Goal: Contribute content

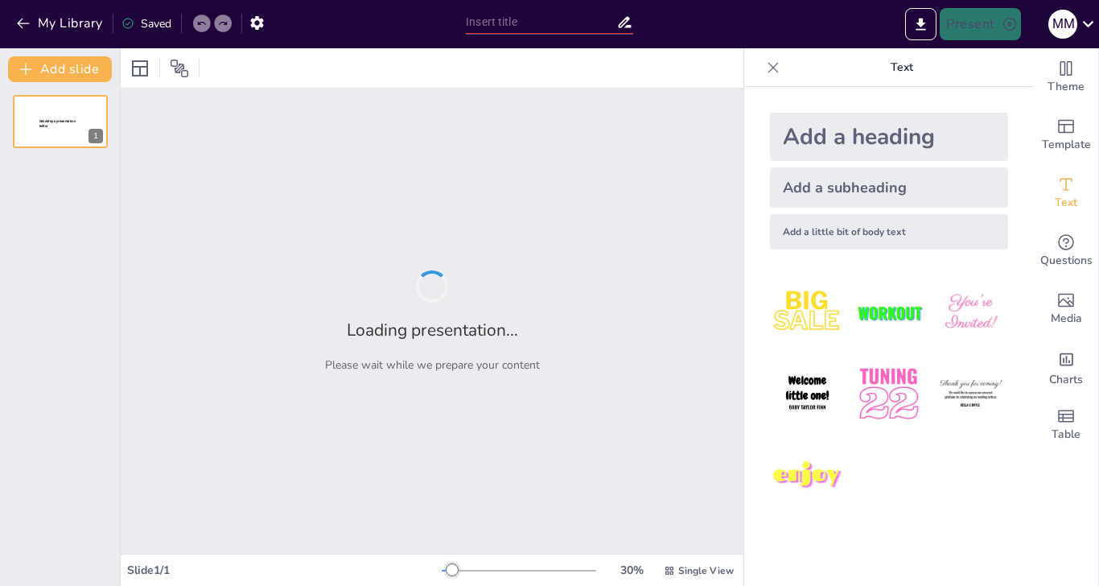
type input "Байкери та репери: спільні риси та відмінності"
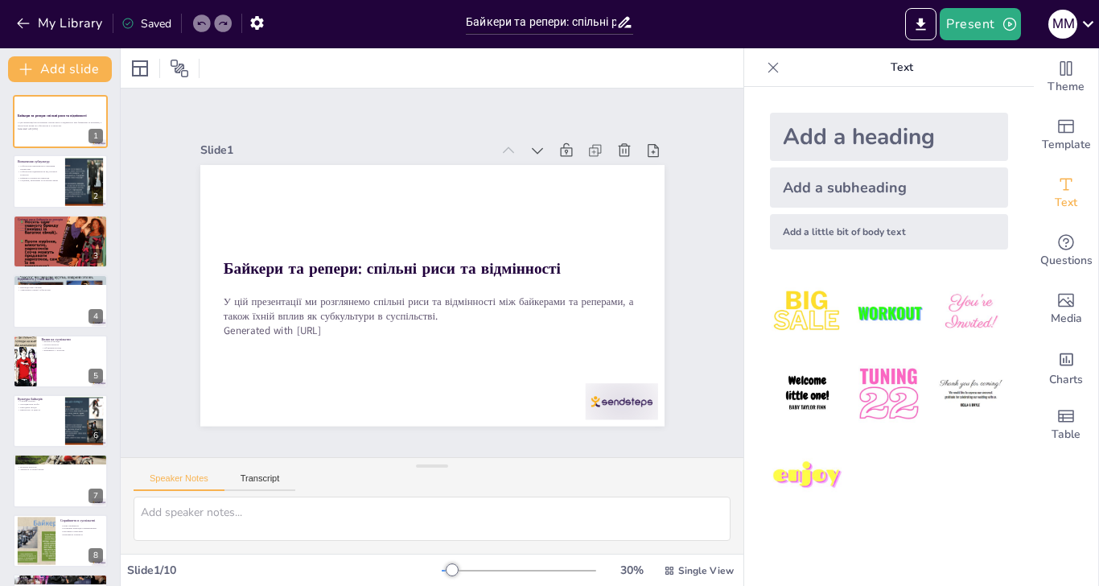
click at [851, 312] on img at bounding box center [888, 312] width 75 height 75
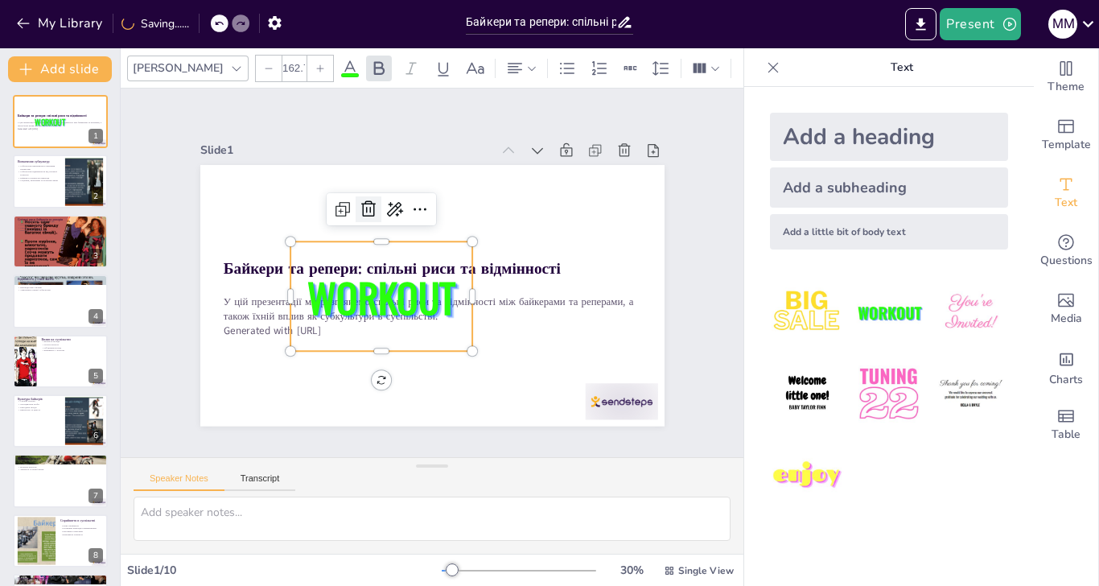
click at [492, 319] on icon at bounding box center [502, 329] width 21 height 21
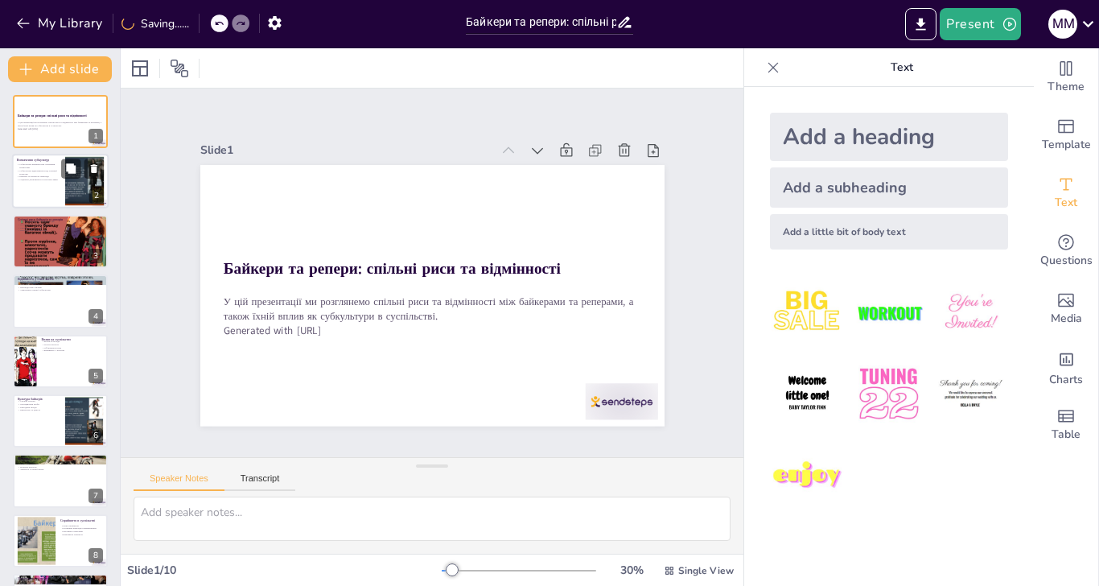
click at [37, 179] on p "Соціальні, економічні та культурні зміни" at bounding box center [38, 180] width 43 height 3
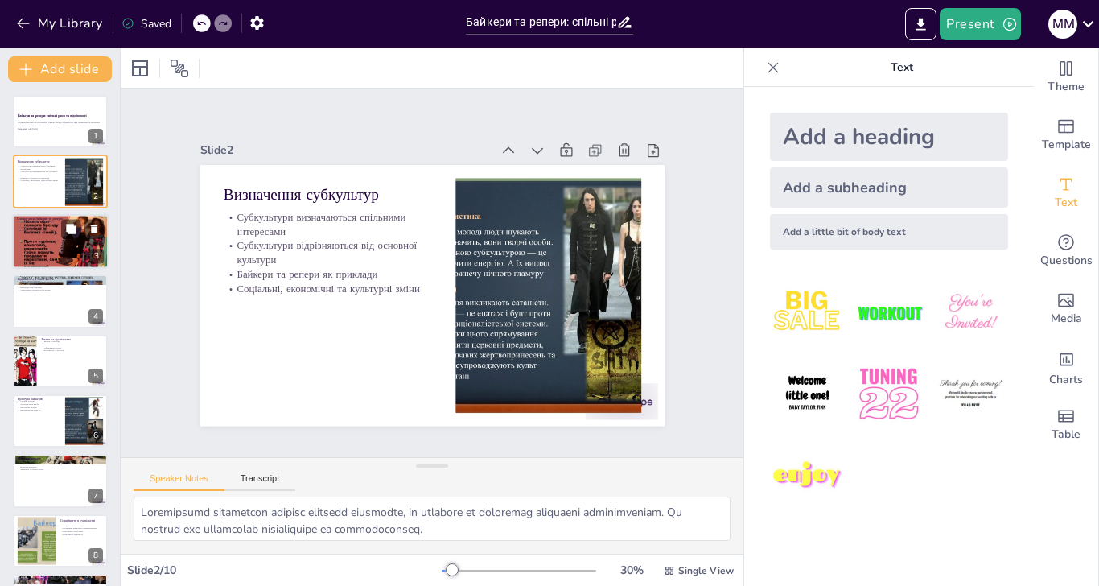
click at [35, 241] on div at bounding box center [60, 241] width 97 height 72
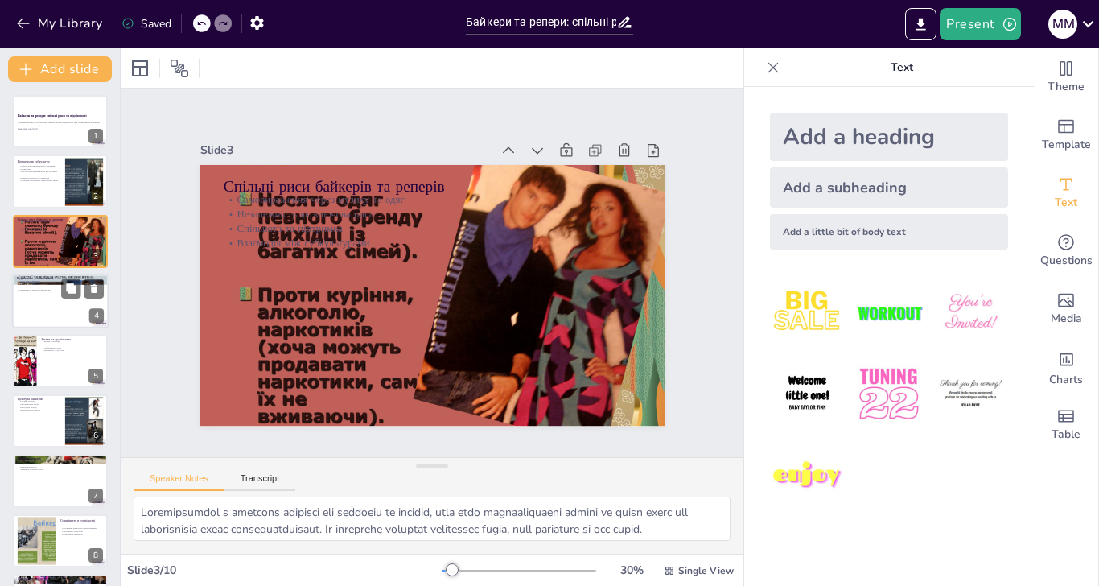
click at [63, 298] on div at bounding box center [60, 301] width 97 height 55
type textarea "Lorem ipsum dolorsit ametcon a elit seddoeius, temporin ut laboreetdo, ma aliqu…"
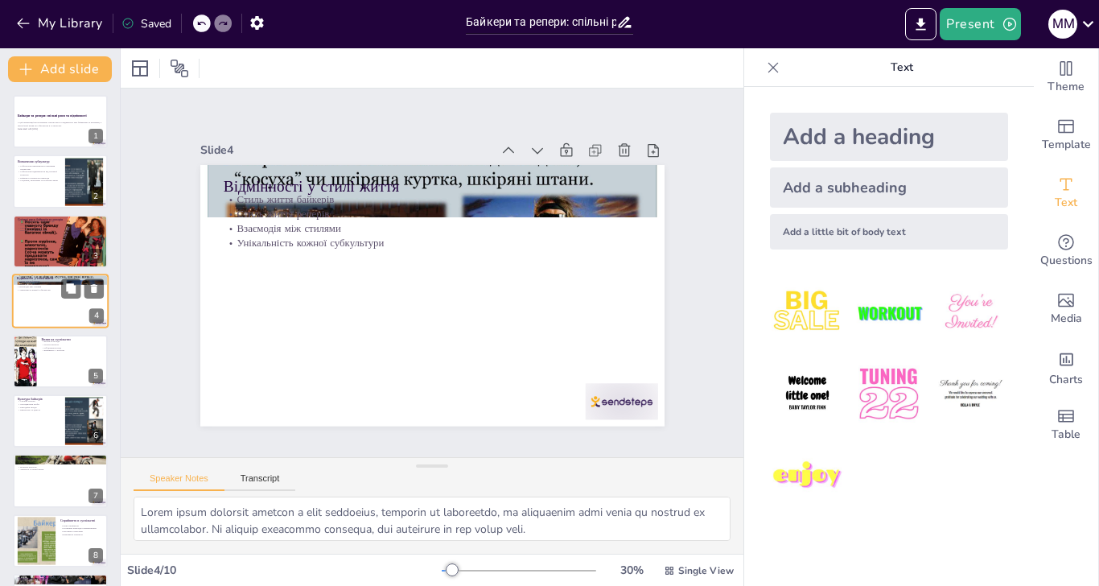
scroll to position [10, 0]
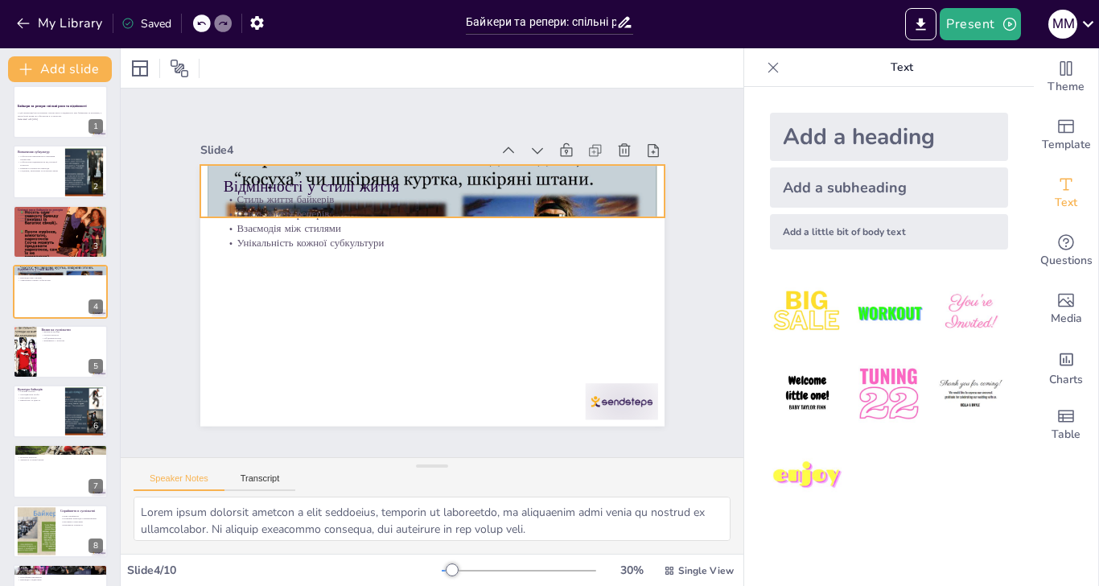
click at [618, 165] on div at bounding box center [480, 339] width 580 height 555
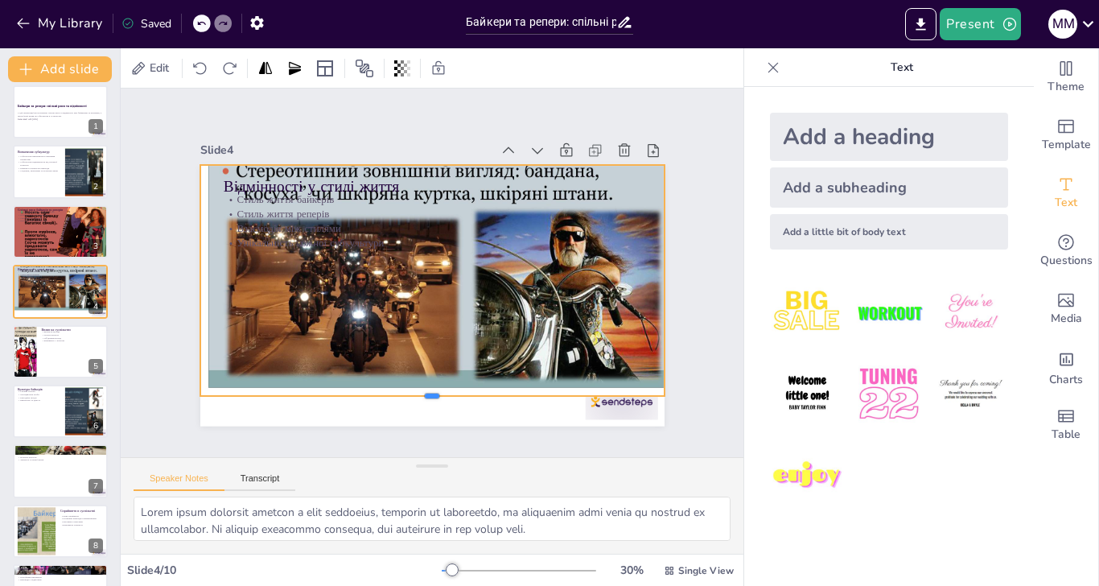
drag, startPoint x: 397, startPoint y: 185, endPoint x: 397, endPoint y: 364, distance: 178.6
click at [397, 364] on div "Slide 1 Байкери та репери: спільні риси та відмінності У цій презентації ми роз…" at bounding box center [432, 272] width 490 height 685
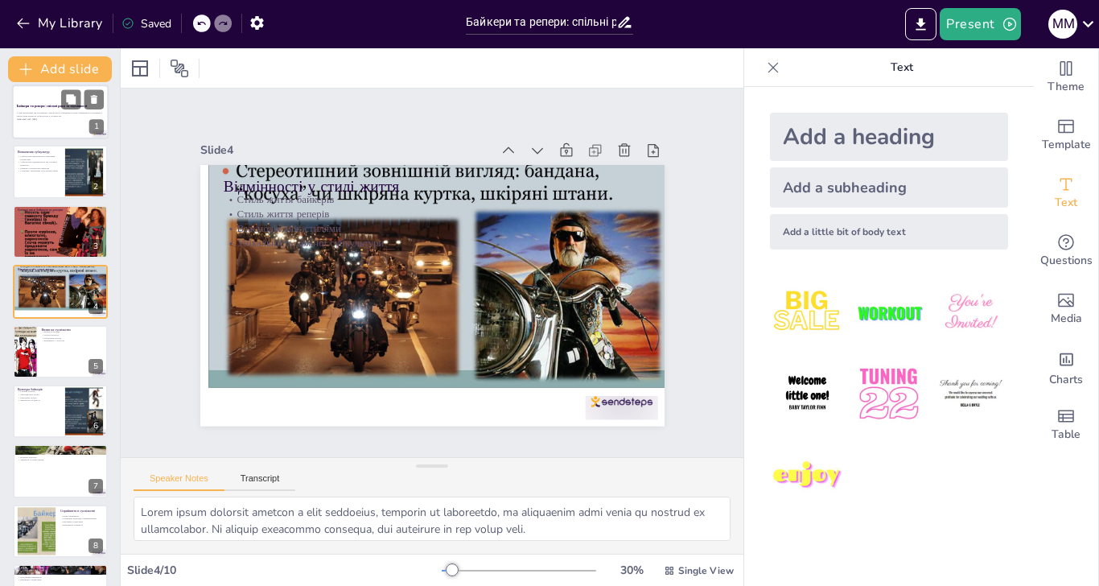
click at [43, 124] on div at bounding box center [60, 111] width 97 height 55
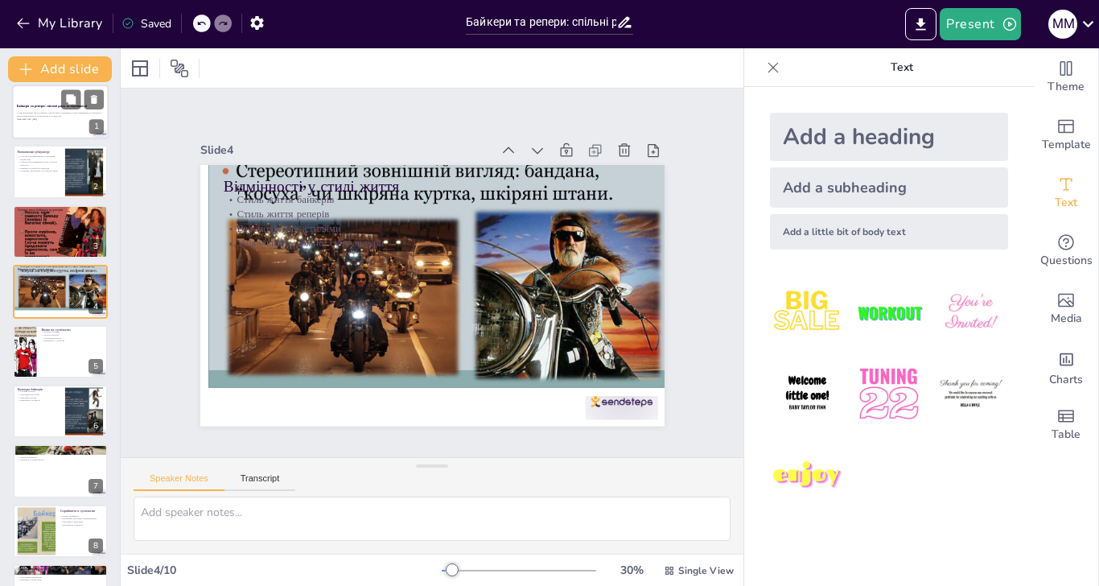
scroll to position [0, 0]
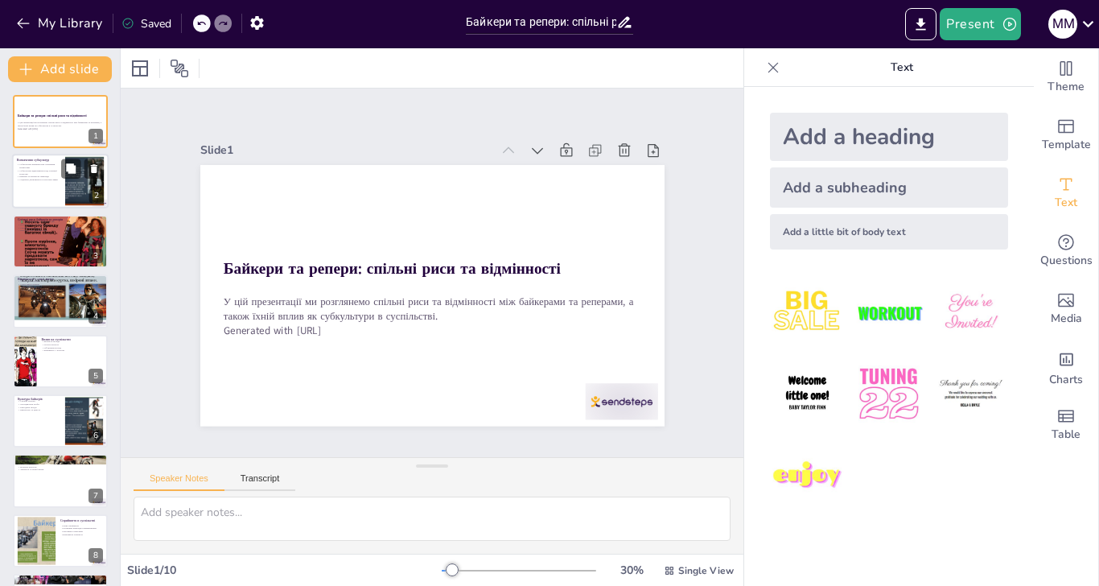
click at [36, 168] on p "Субкультури визначаються спільними інтересами" at bounding box center [38, 166] width 43 height 6
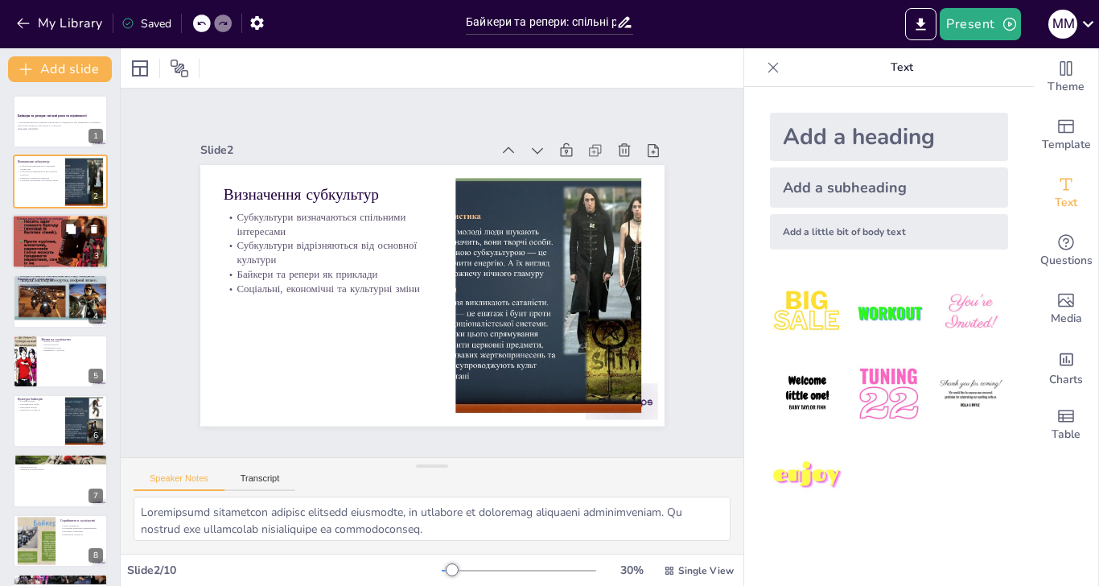
click at [46, 238] on div at bounding box center [60, 241] width 97 height 72
type textarea "Loremipsumdol s ametcons adipisci eli seddoeiu te incidid, utla etdo magnaaliqu…"
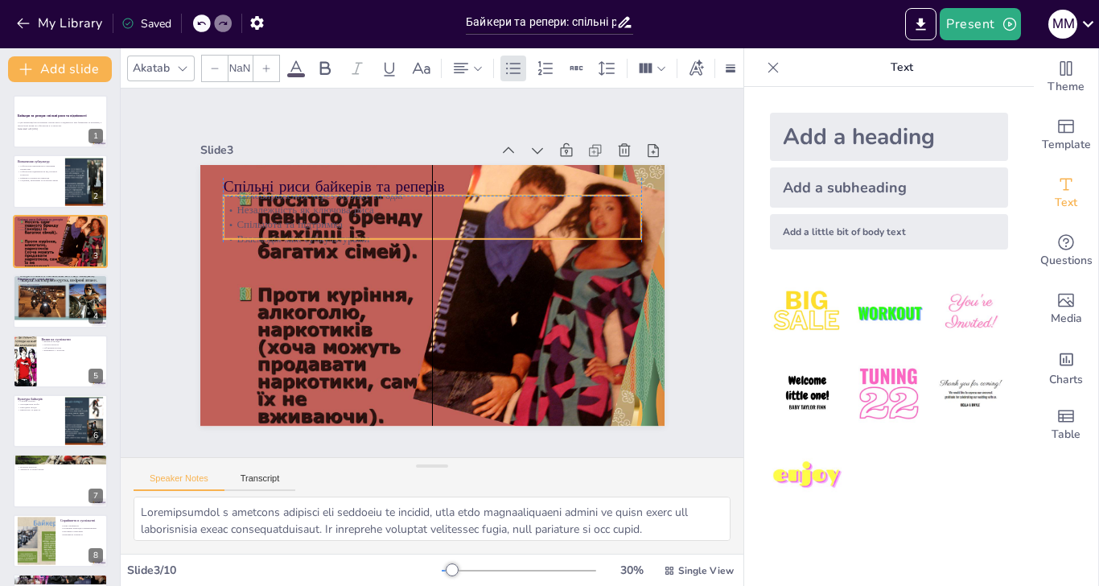
type input "32"
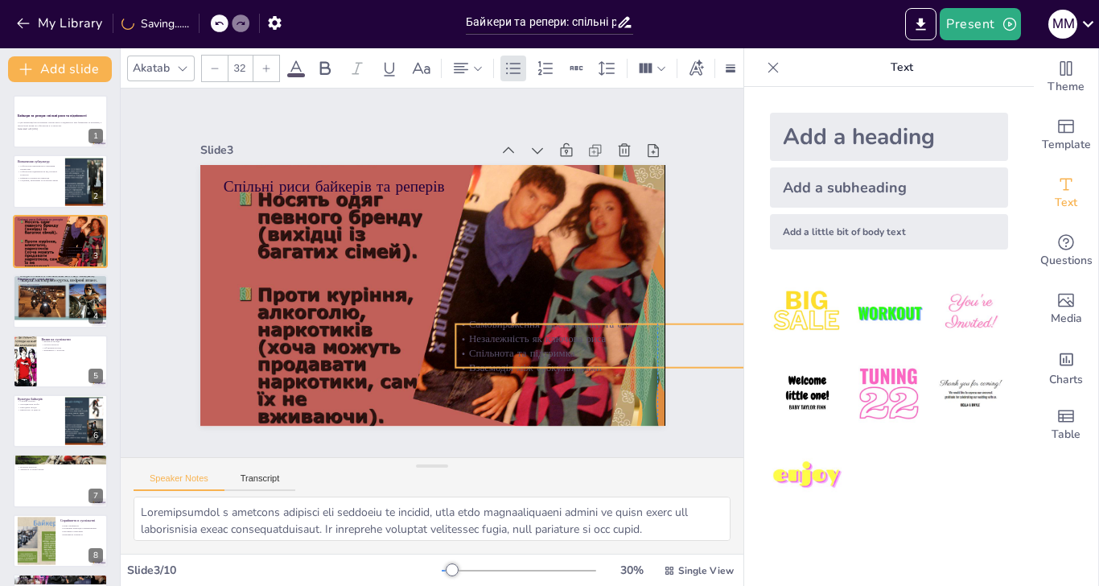
drag, startPoint x: 237, startPoint y: 184, endPoint x: 469, endPoint y: 310, distance: 263.5
click at [469, 243] on p "Незалежність як ключова риса" at bounding box center [473, 34] width 58 height 417
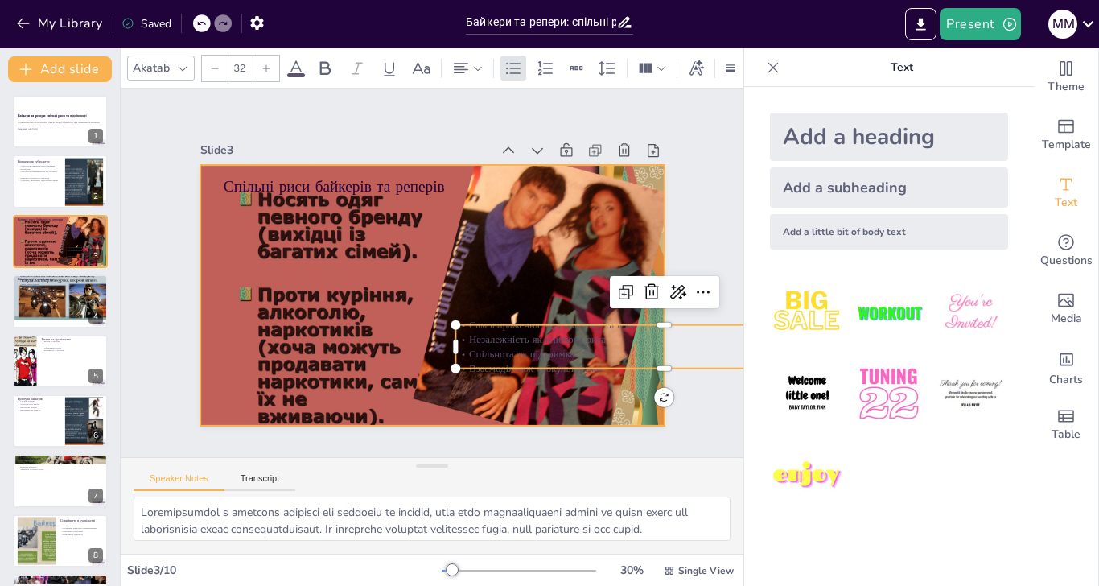
click at [514, 266] on div at bounding box center [417, 256] width 578 height 570
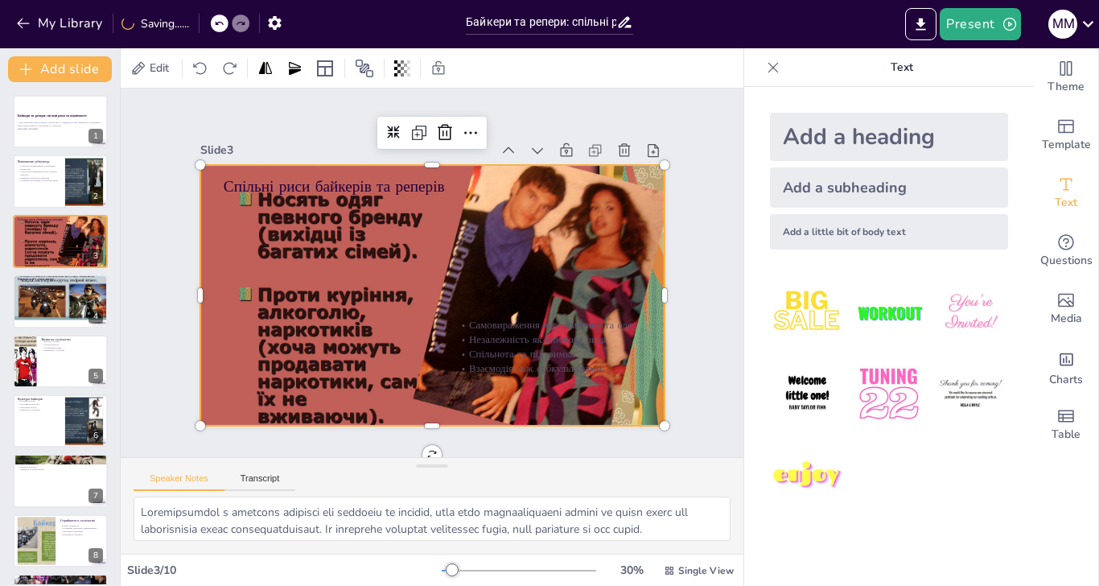
click at [479, 220] on div at bounding box center [453, 266] width 475 height 550
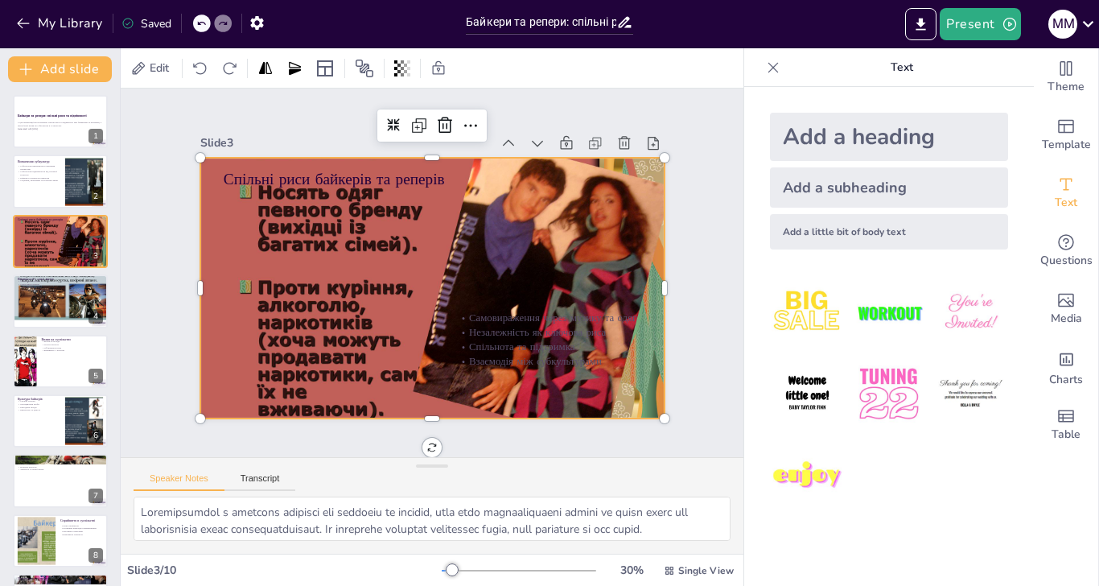
scroll to position [74, 0]
click at [50, 308] on div at bounding box center [62, 282] width 101 height 79
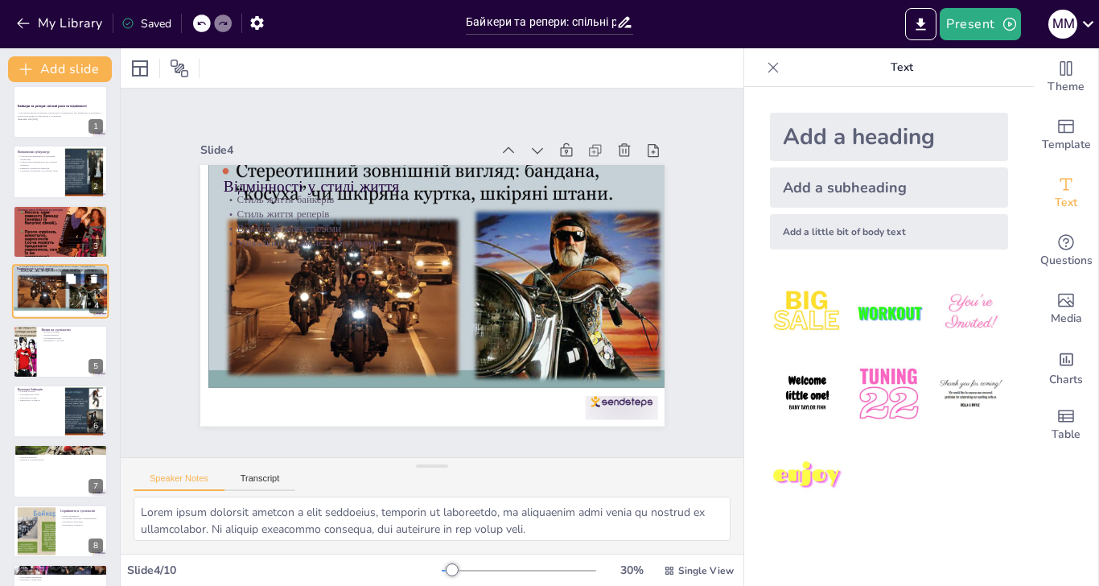
scroll to position [0, 0]
click at [50, 344] on div at bounding box center [60, 351] width 95 height 53
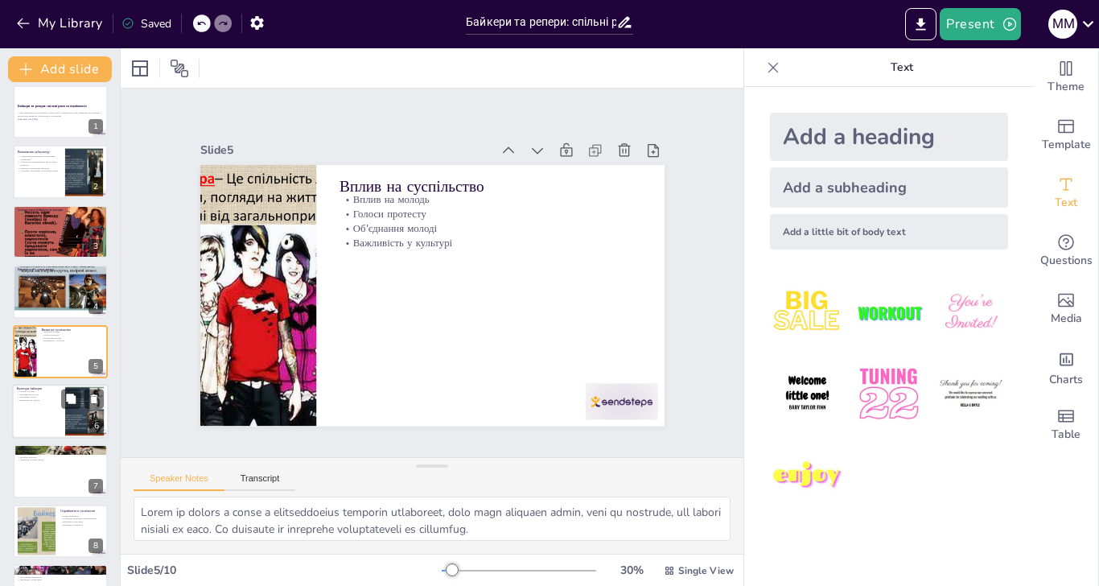
scroll to position [70, 0]
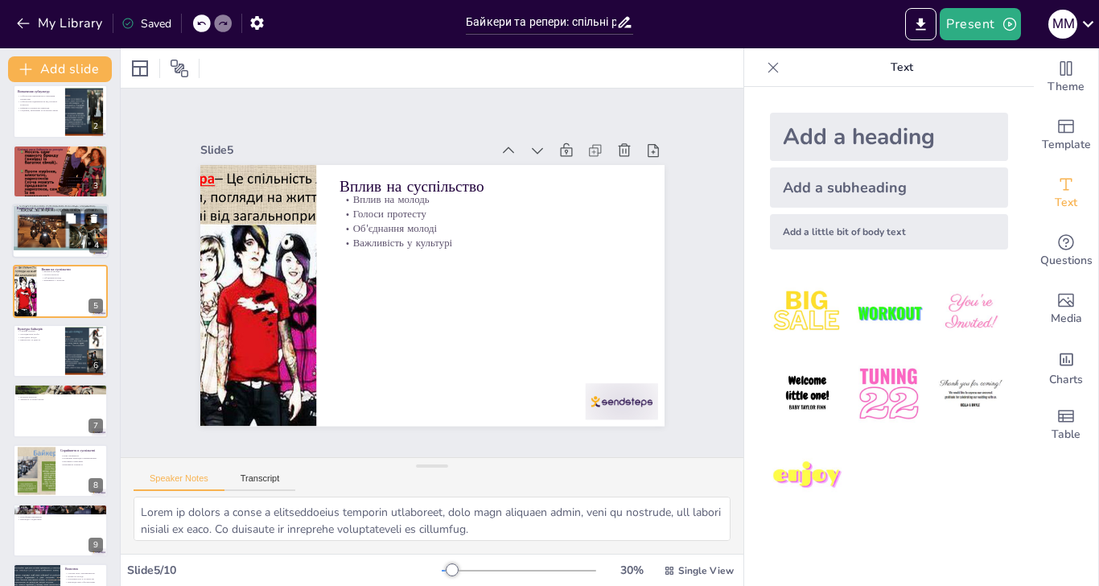
click at [36, 222] on div at bounding box center [62, 212] width 101 height 79
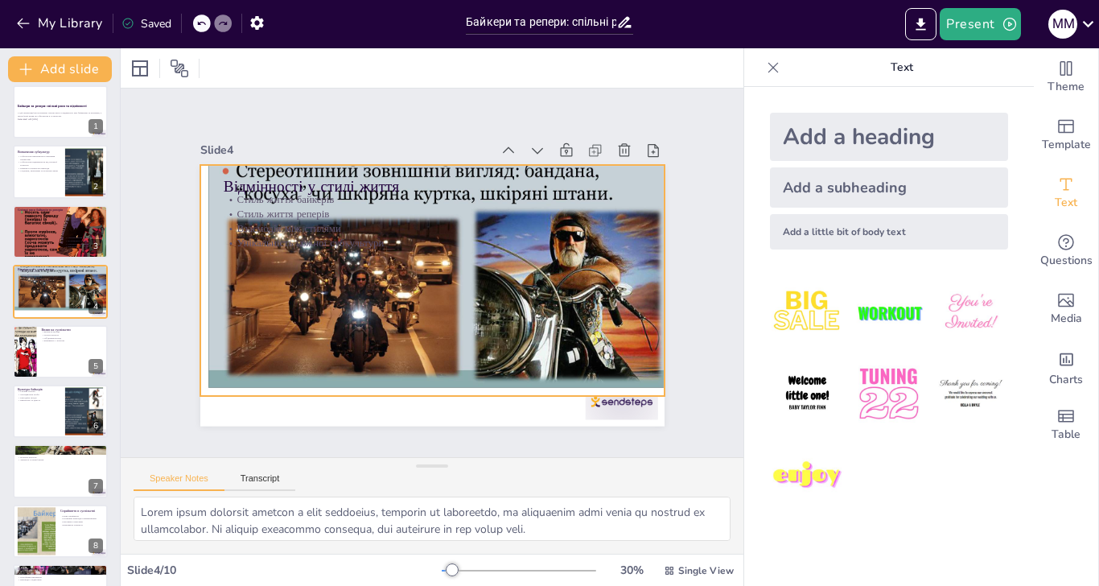
scroll to position [0, 0]
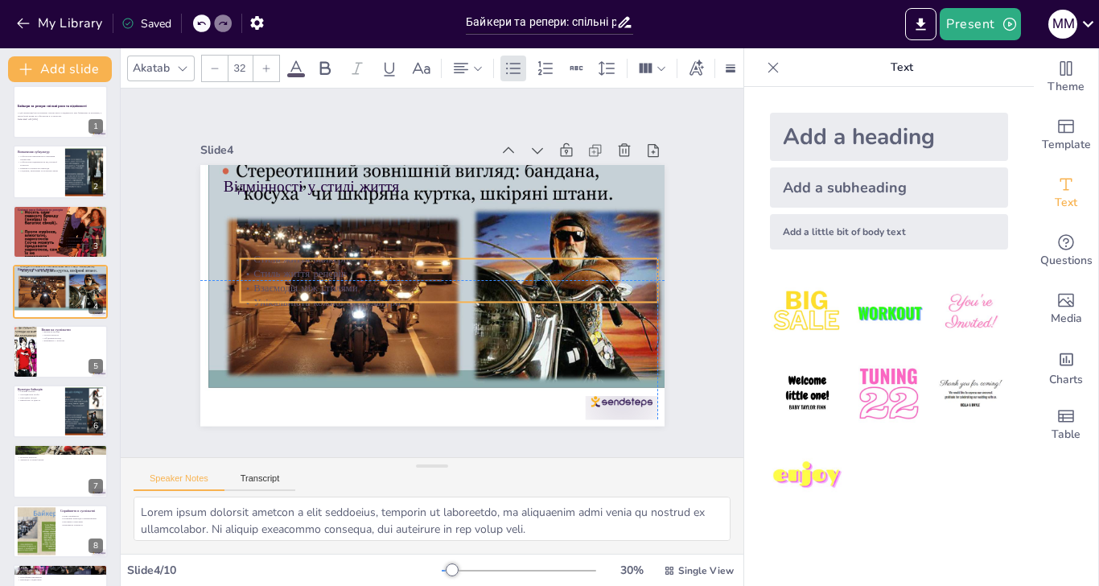
drag, startPoint x: 245, startPoint y: 184, endPoint x: 260, endPoint y: 242, distance: 59.7
click at [284, 242] on p "Стиль життя реперів" at bounding box center [444, 284] width 320 height 290
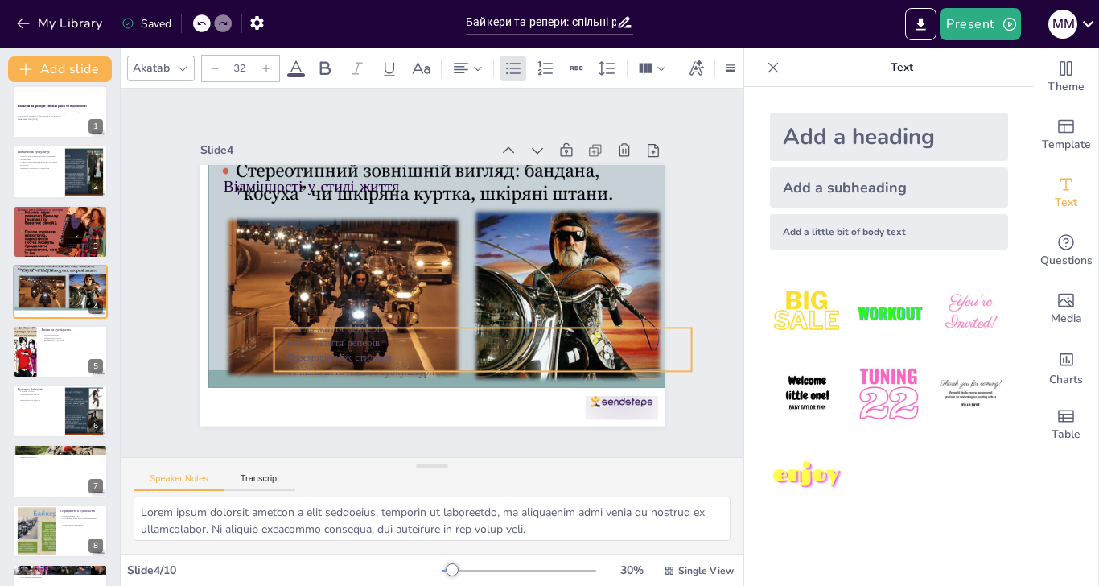
drag, startPoint x: 272, startPoint y: 252, endPoint x: 306, endPoint y: 321, distance: 77.0
click at [306, 349] on p "Взаємодія між стилями" at bounding box center [483, 356] width 418 height 15
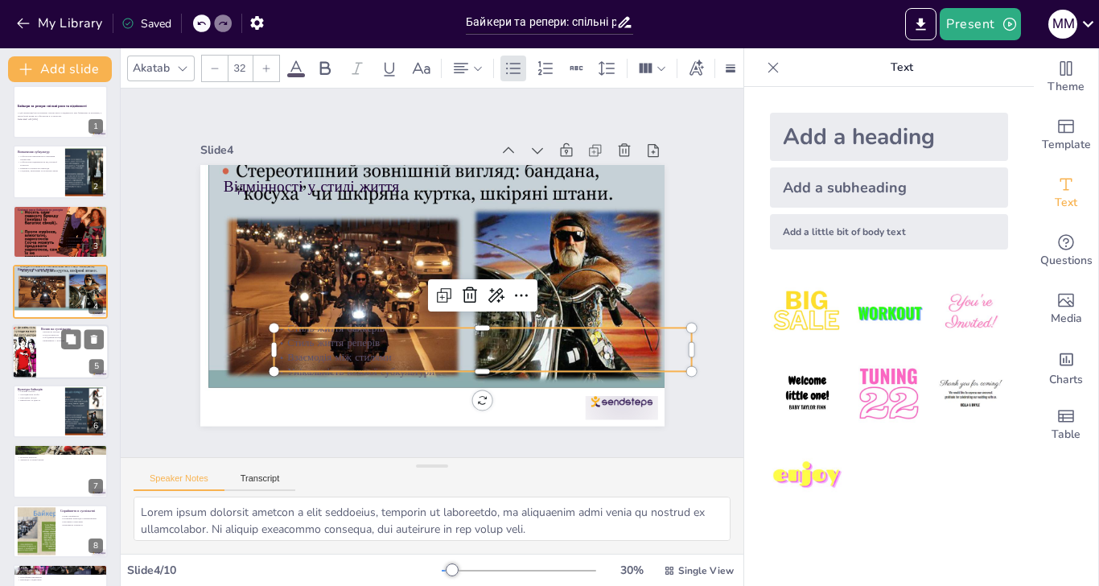
click at [56, 345] on div at bounding box center [60, 351] width 97 height 55
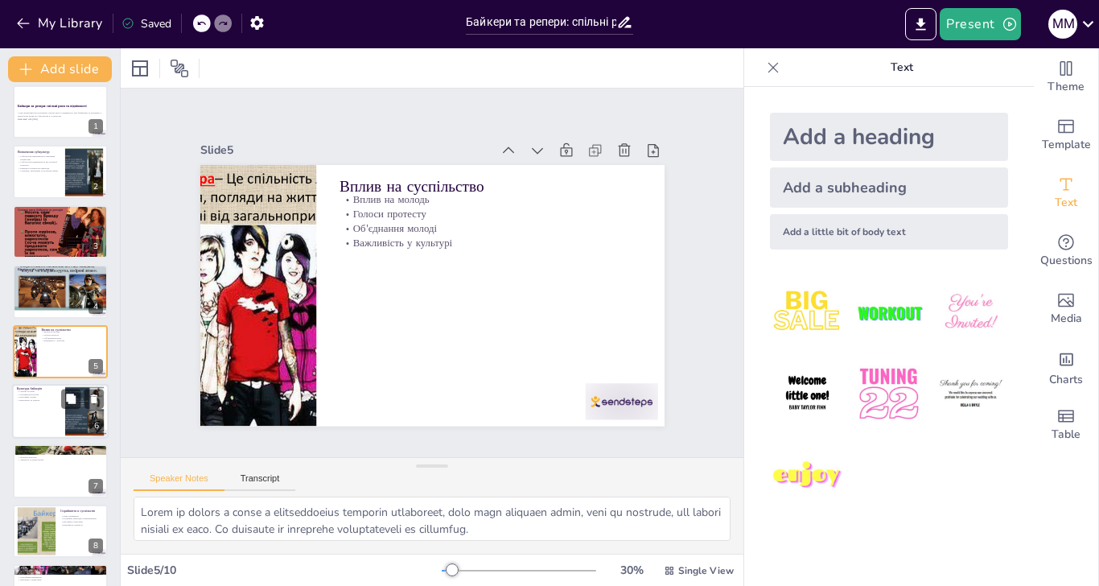
scroll to position [70, 0]
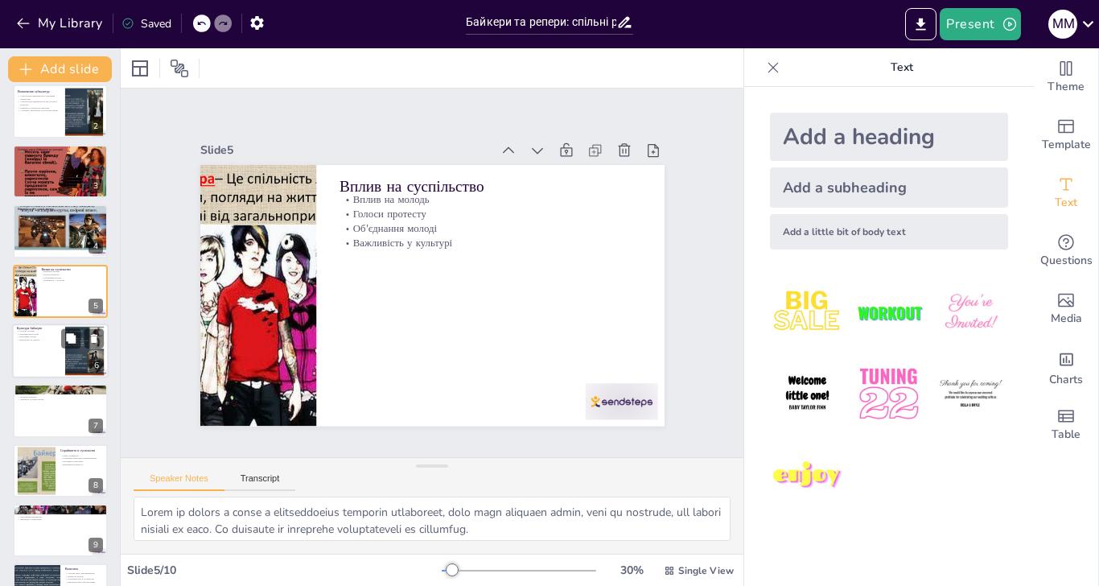
click at [47, 364] on div at bounding box center [60, 350] width 97 height 55
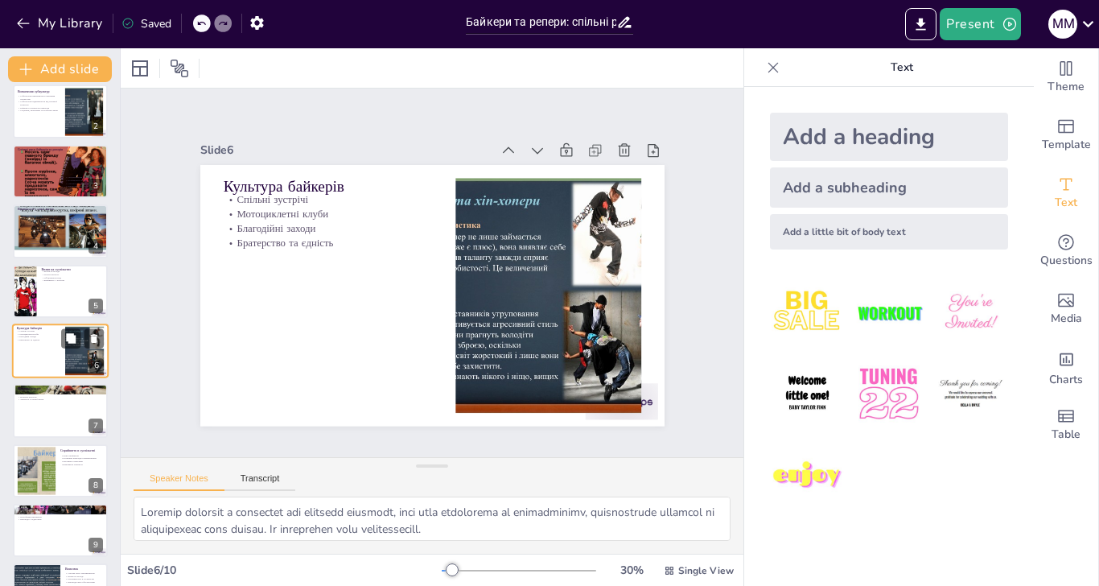
scroll to position [130, 0]
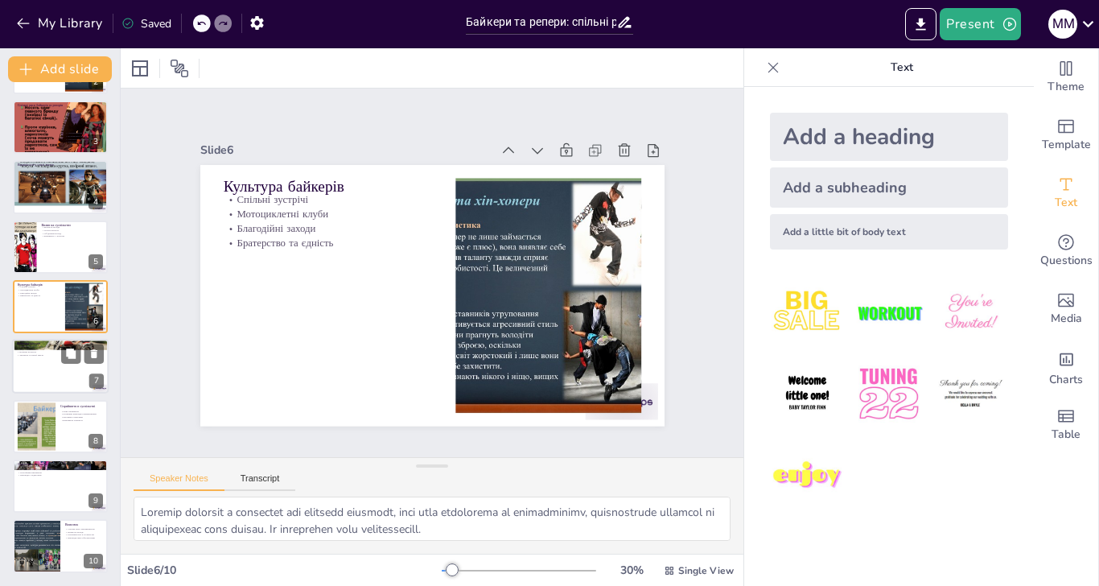
click at [24, 360] on div at bounding box center [60, 367] width 97 height 55
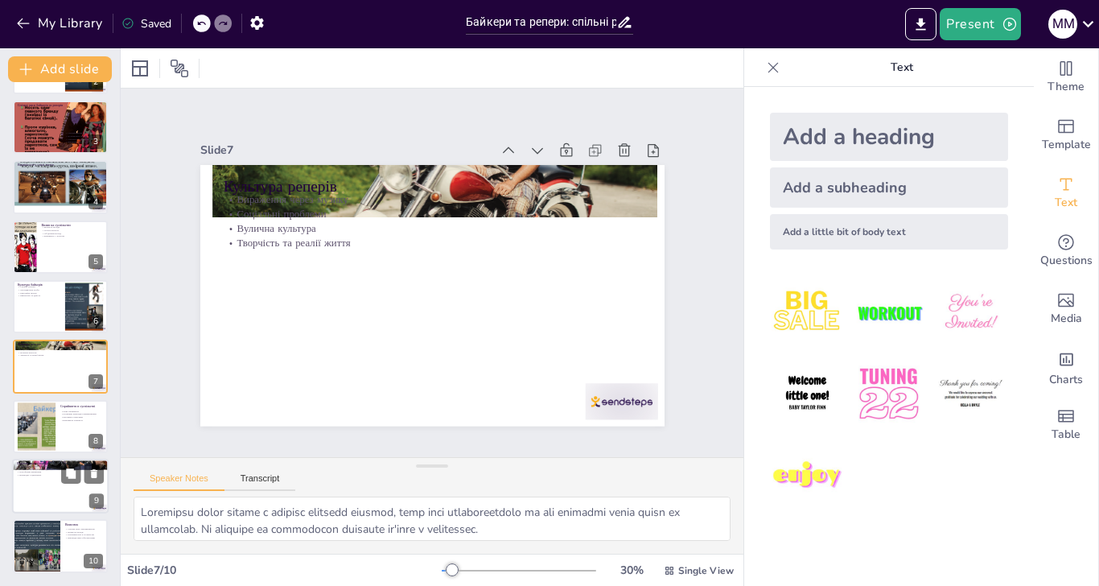
click at [23, 467] on p "Використання соціальних медіа" at bounding box center [60, 468] width 87 height 3
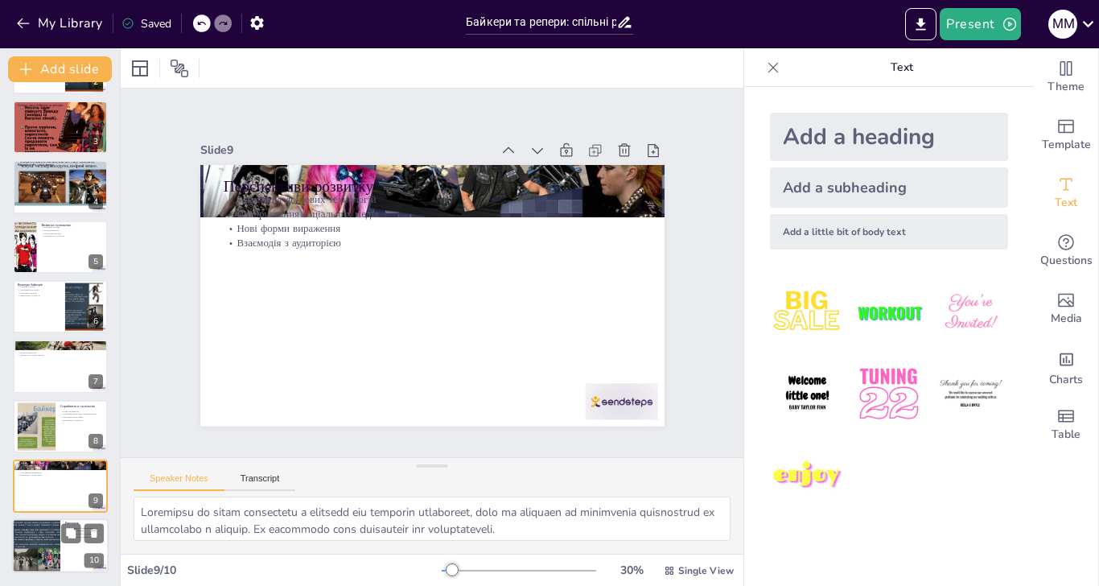
click at [43, 500] on div at bounding box center [36, 546] width 72 height 55
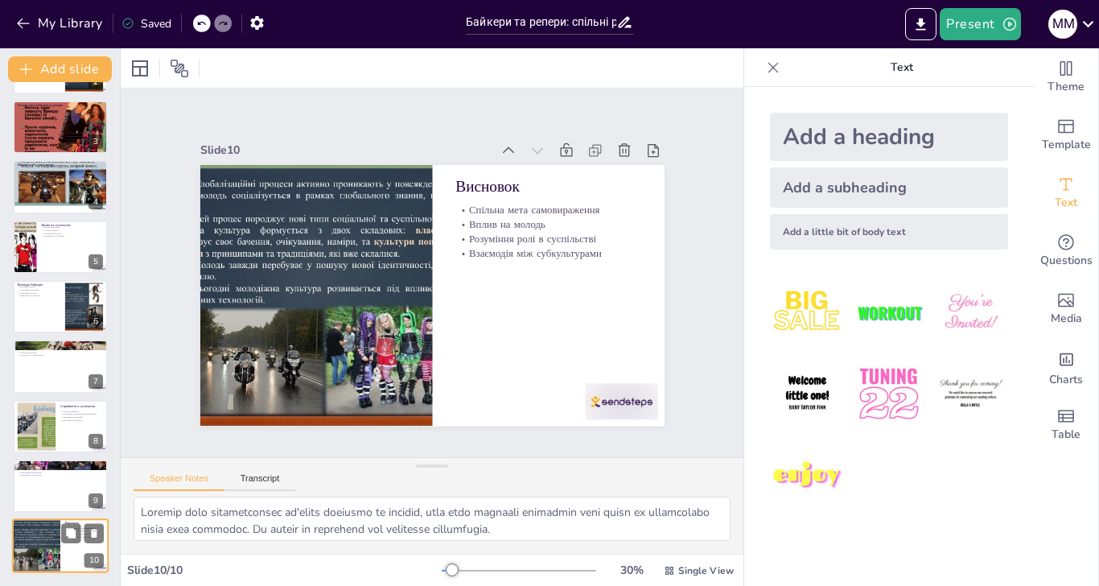
scroll to position [34, 0]
click at [45, 471] on p "Нові форми вираження" at bounding box center [60, 472] width 87 height 3
type textarea "Loremipsu do sitam consectetu a elitsedd eiu temporin utlaboreet, dolo ma aliqu…"
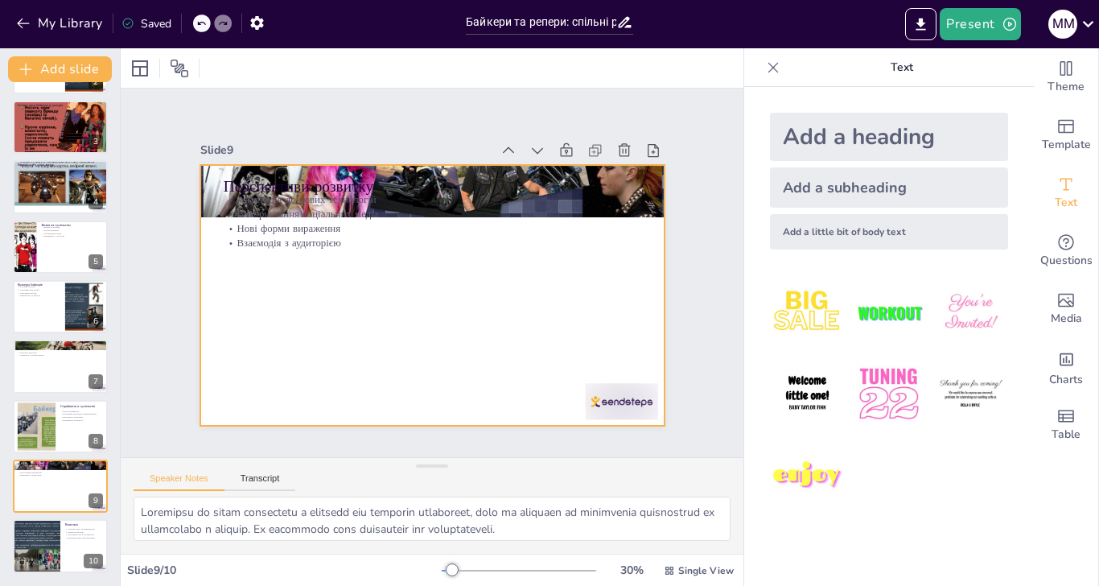
scroll to position [0, 0]
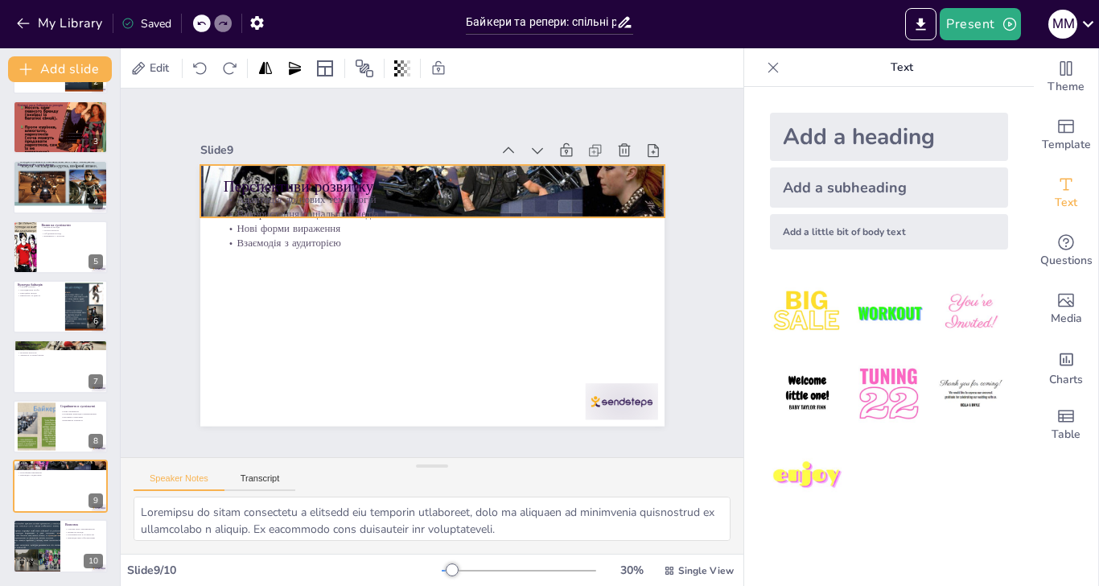
click at [573, 142] on div at bounding box center [458, 350] width 550 height 475
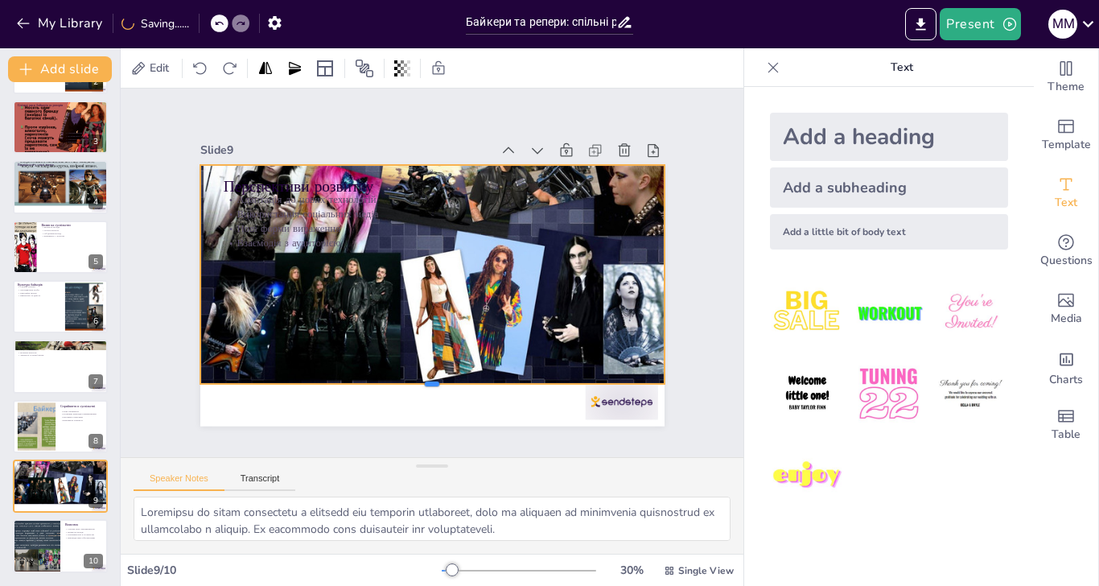
drag, startPoint x: 394, startPoint y: 189, endPoint x: 423, endPoint y: 356, distance: 169.0
click at [423, 359] on div at bounding box center [419, 389] width 463 height 61
